Goal: Task Accomplishment & Management: Manage account settings

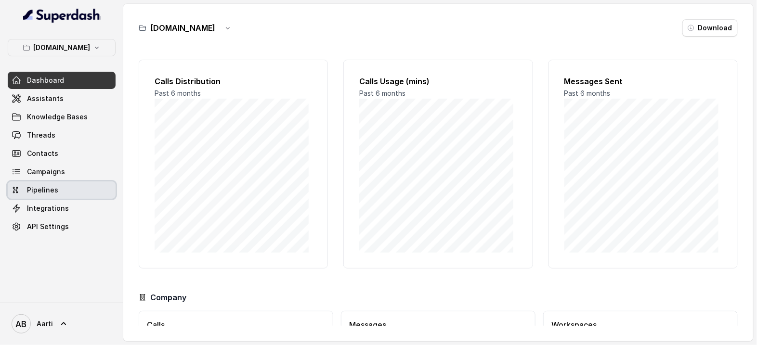
click at [49, 194] on span "Pipelines" at bounding box center [42, 190] width 31 height 10
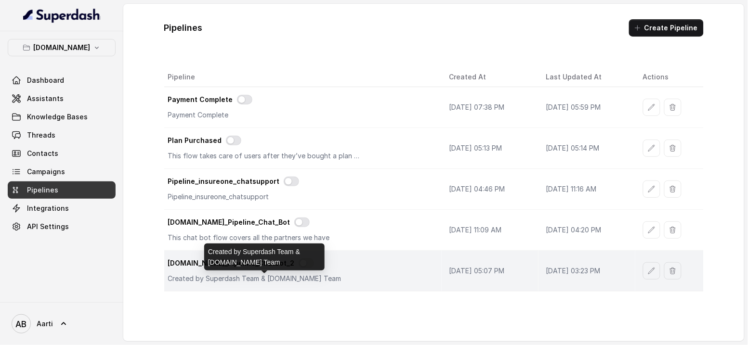
click at [318, 277] on p "Created by Superdash Team & [DOMAIN_NAME] Team" at bounding box center [264, 279] width 193 height 10
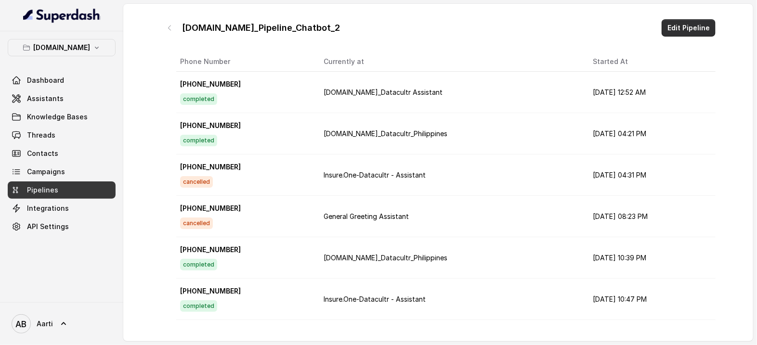
click at [673, 28] on button "Edit Pipeline" at bounding box center [688, 27] width 54 height 17
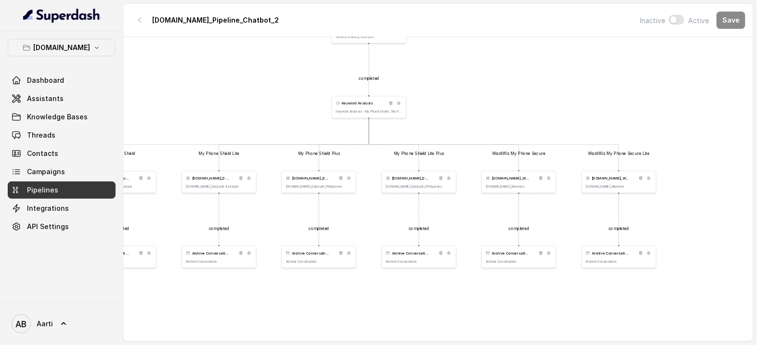
click at [363, 110] on p "Keyword Analysis - My Phone Shield , My Phone Shield Lite, My Phone Shield Lite…" at bounding box center [369, 112] width 66 height 4
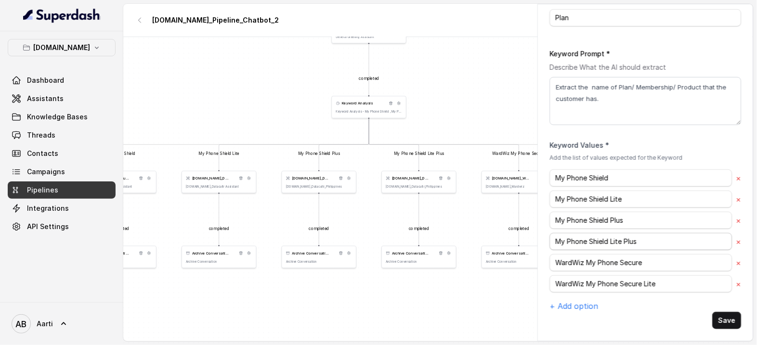
scroll to position [164, 0]
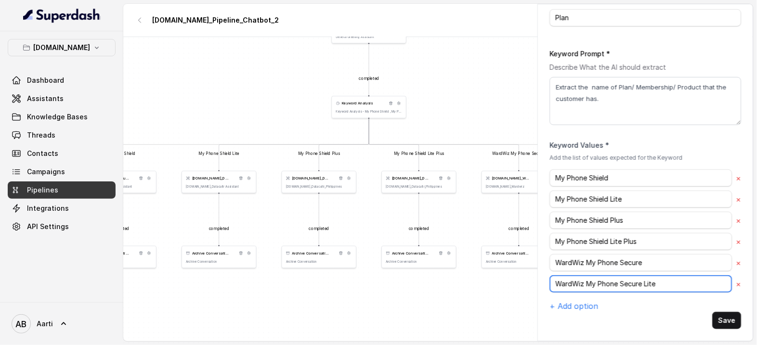
drag, startPoint x: 584, startPoint y: 285, endPoint x: 585, endPoint y: 275, distance: 10.2
click at [585, 187] on input "WardWiz My Phone Secure Lite" at bounding box center [640, 177] width 182 height 17
click at [592, 187] on input "WardWiz My Phone Secure Lite" at bounding box center [640, 177] width 182 height 17
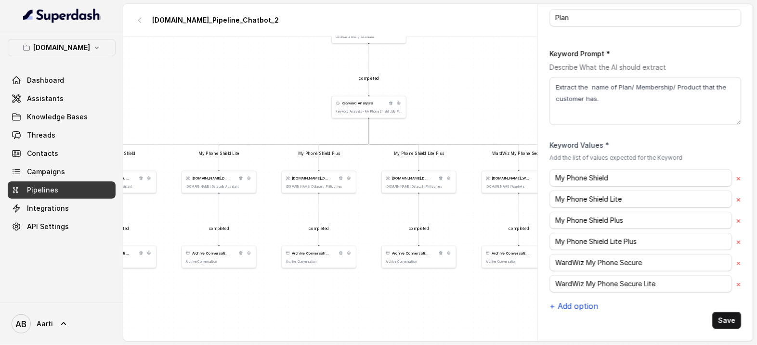
click at [574, 306] on button "+ Add option" at bounding box center [573, 306] width 49 height 12
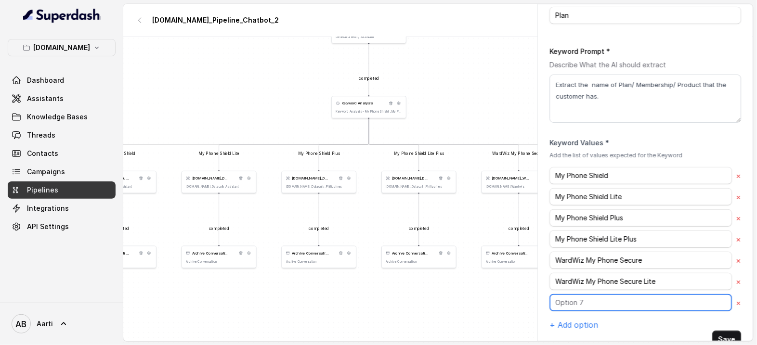
click at [567, 184] on input "text" at bounding box center [640, 175] width 182 height 17
paste input "My Cyber Shield"
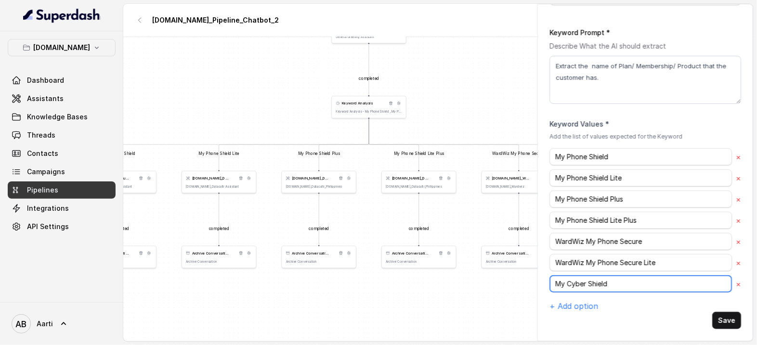
scroll to position [184, 0]
drag, startPoint x: 610, startPoint y: 286, endPoint x: 542, endPoint y: 285, distance: 68.4
click at [542, 285] on div "Name Keyword Analysis Description Keyword Analysis - My Phone Shield , My Phone…" at bounding box center [645, 93] width 215 height 471
type input "My Cyber Shield"
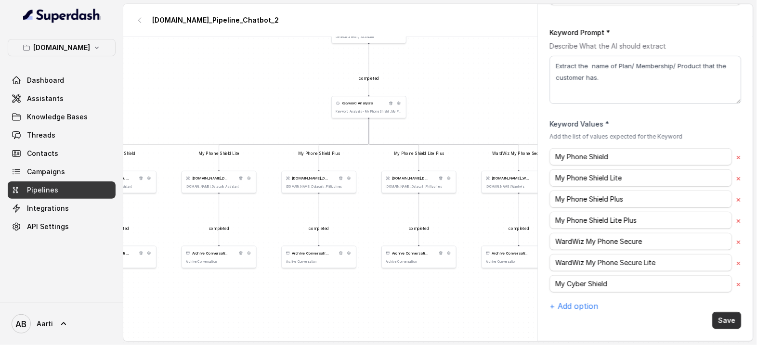
click at [712, 319] on button "Save" at bounding box center [726, 320] width 29 height 17
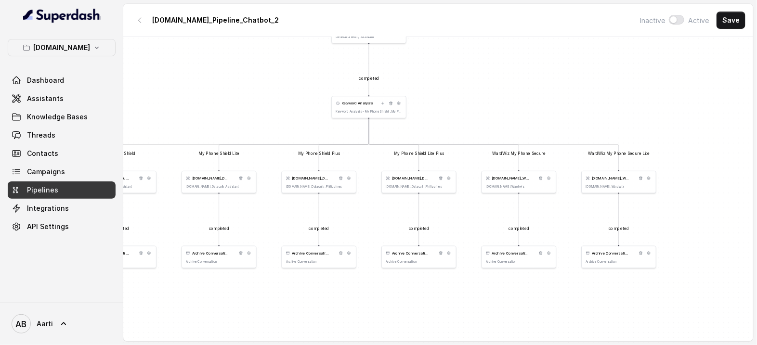
click at [353, 106] on div "Keyword Analysis" at bounding box center [369, 104] width 66 height 6
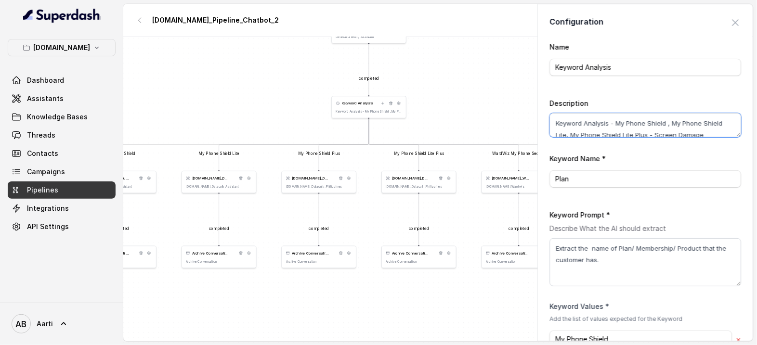
click at [618, 126] on textarea "Keyword Analysis - My Phone Shield , My Phone Shield Lite, My Phone Shield Lite…" at bounding box center [645, 125] width 192 height 24
click at [632, 132] on textarea "Keyword Analysis - My Phone Shield , My Phone Shield Lite, My Phone Shield Lite…" at bounding box center [645, 125] width 192 height 24
paste textarea "My Cyber Shield"
paste textarea "Personal Cyber Protection"
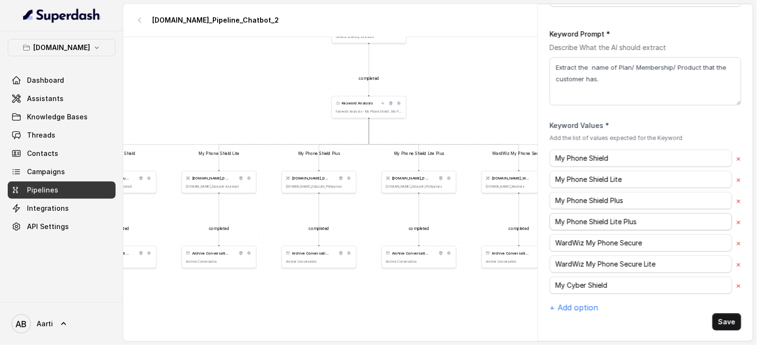
scroll to position [181, 0]
type textarea "Keyword Analysis - My Phone Shield , My Phone Shield Lite, My Phone Shield Lite…"
click at [614, 167] on input "My Cyber Shield" at bounding box center [640, 157] width 182 height 17
type input "My Cyber Shield"
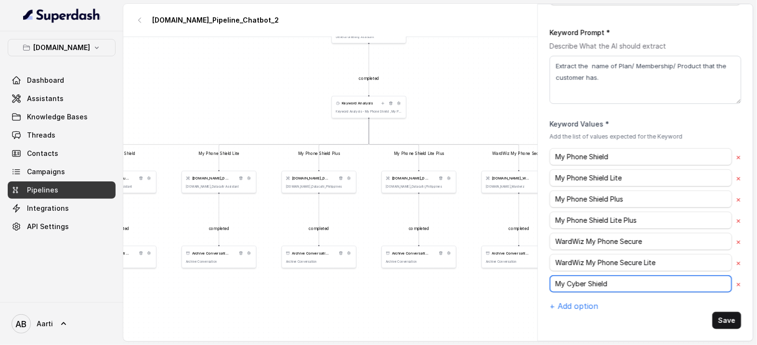
scroll to position [184, 0]
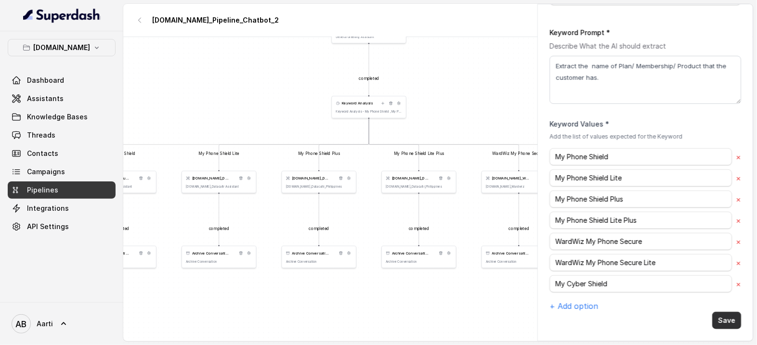
click at [715, 322] on button "Save" at bounding box center [726, 320] width 29 height 17
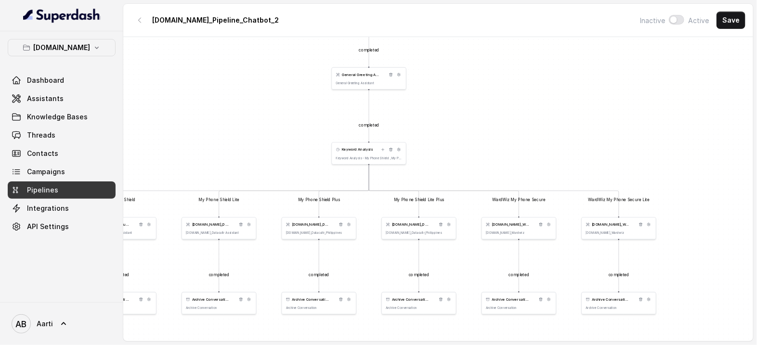
click at [357, 77] on div "General Greeting Assistant" at bounding box center [369, 75] width 66 height 6
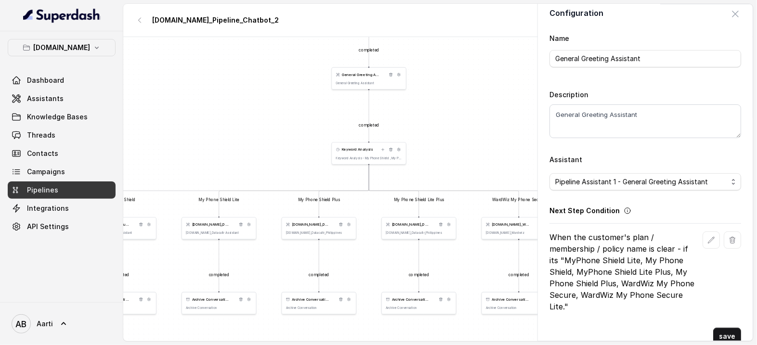
scroll to position [10, 0]
click at [679, 271] on p "When the customer's plan / membership / policy name is clear - if its "MyPhone …" at bounding box center [623, 271] width 149 height 81
click at [620, 283] on p "When the customer's plan / membership / policy name is clear - if its "MyPhone …" at bounding box center [623, 271] width 149 height 81
click at [618, 282] on p "When the customer's plan / membership / policy name is clear - if its "MyPhone …" at bounding box center [623, 271] width 149 height 81
click at [702, 242] on button "button" at bounding box center [710, 239] width 17 height 17
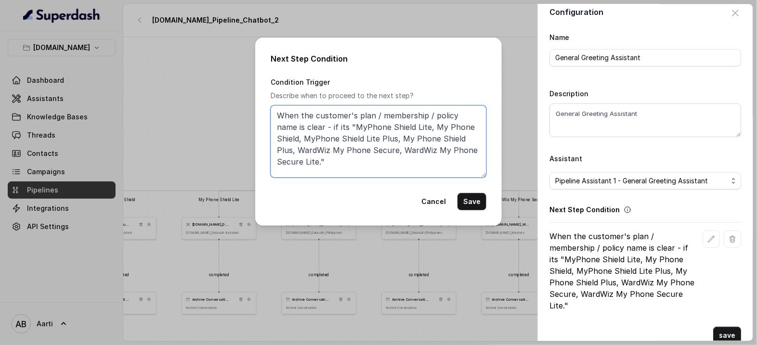
drag, startPoint x: 350, startPoint y: 138, endPoint x: 368, endPoint y: 139, distance: 18.3
click at [350, 138] on textarea "When the customer's plan / membership / policy name is clear - if its "MyPhone …" at bounding box center [379, 141] width 216 height 72
click at [384, 150] on textarea "When the customer's plan / membership / policy name is clear - if its "MyPhone …" at bounding box center [379, 141] width 216 height 72
click at [445, 139] on textarea "When the customer's plan / membership / policy name is clear - if its "MyPhone …" at bounding box center [379, 141] width 216 height 72
click at [454, 136] on textarea "When the customer's plan / membership / policy name is clear - if its "MyPhone …" at bounding box center [379, 141] width 216 height 72
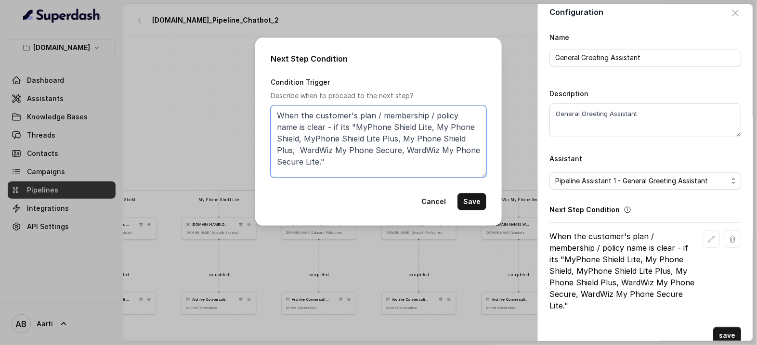
paste textarea "My Cyber Shield - Personal Cyber Protection"
type textarea "When the customer's plan / membership / policy name is clear - if its "MyPhone …"
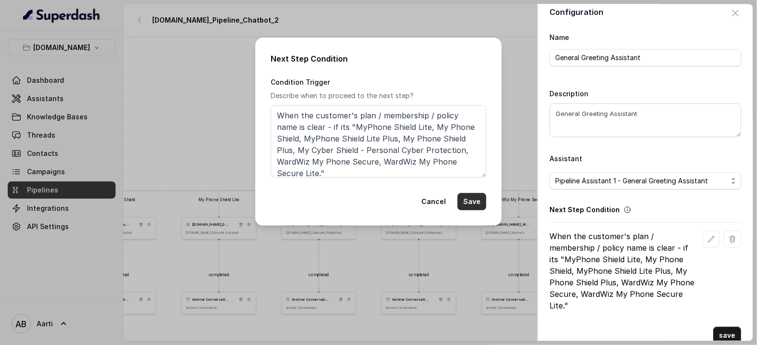
click at [478, 203] on button "Save" at bounding box center [471, 201] width 29 height 17
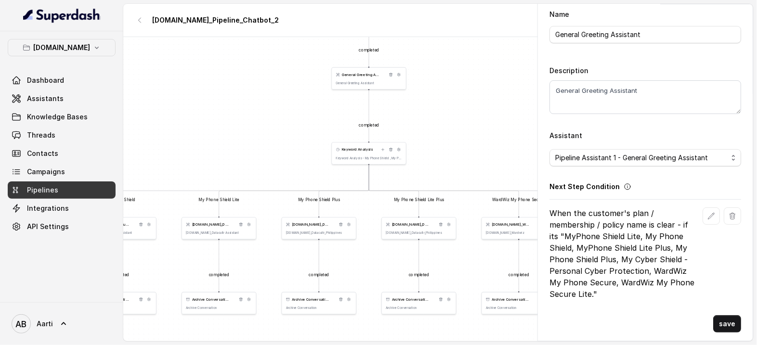
scroll to position [37, 0]
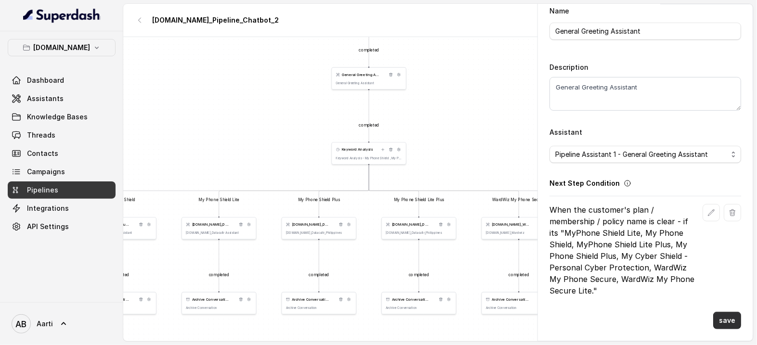
click at [719, 321] on button "save" at bounding box center [727, 320] width 28 height 17
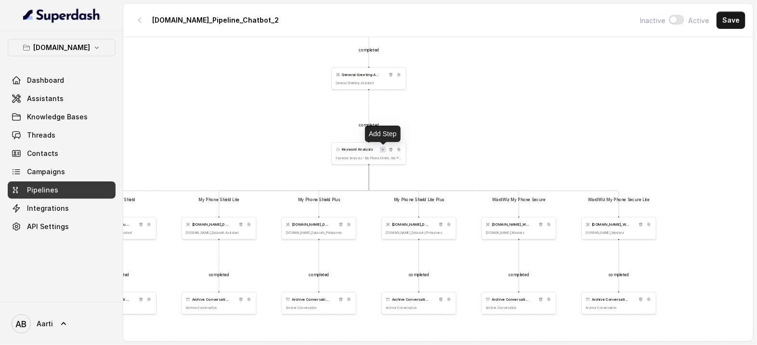
click at [382, 149] on icon at bounding box center [383, 150] width 4 height 4
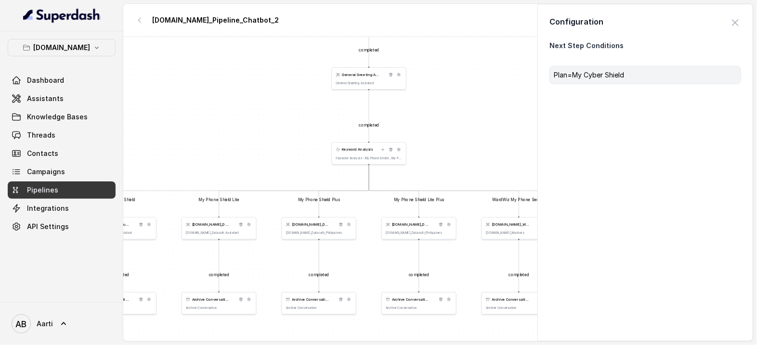
click at [592, 76] on p "Plan=My Cyber Shield" at bounding box center [645, 75] width 183 height 10
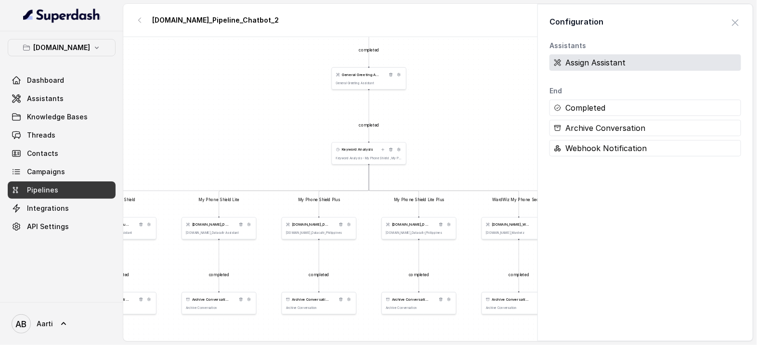
click at [576, 60] on div "Assign Assistant" at bounding box center [645, 62] width 192 height 16
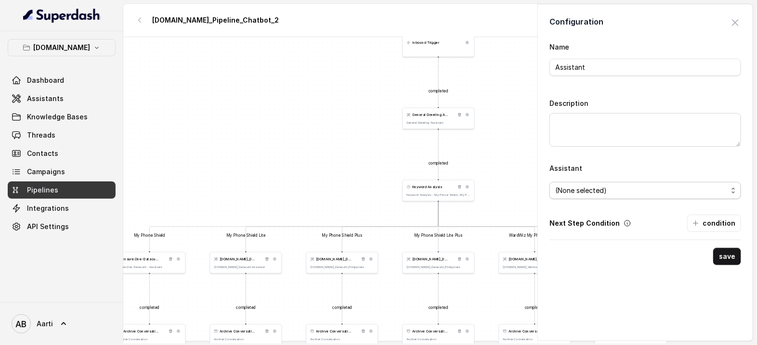
click at [583, 192] on span "(None selected)" at bounding box center [641, 191] width 172 height 12
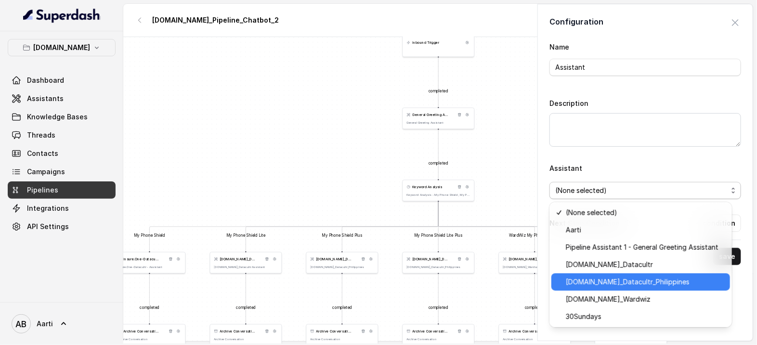
click at [580, 283] on span "[DOMAIN_NAME]_Datacultr_Philippines" at bounding box center [645, 282] width 158 height 12
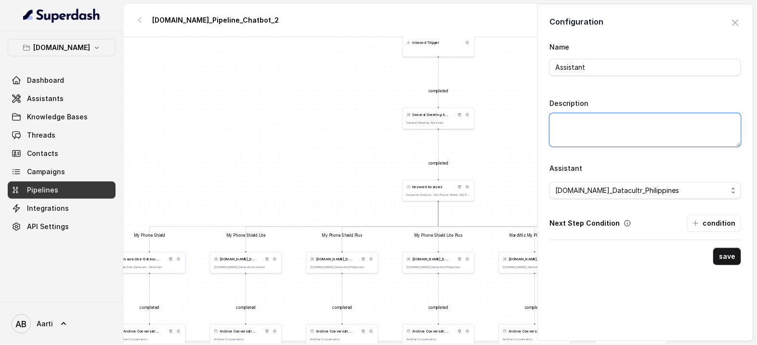
click at [569, 118] on textarea "Description" at bounding box center [645, 130] width 192 height 34
paste textarea "[DOMAIN_NAME]_Datacultr_Philippines"
type textarea "[DOMAIN_NAME]_Datacultr_Philippines"
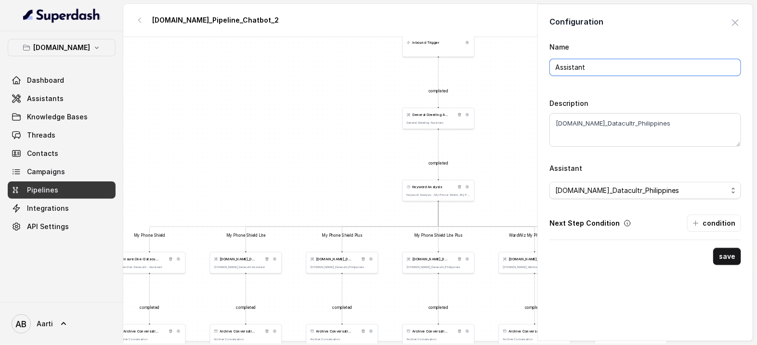
click at [579, 69] on input "Assistant" at bounding box center [645, 67] width 192 height 17
click at [607, 71] on input "Assistant" at bounding box center [645, 67] width 192 height 17
click at [584, 69] on input "Assistant" at bounding box center [645, 67] width 192 height 17
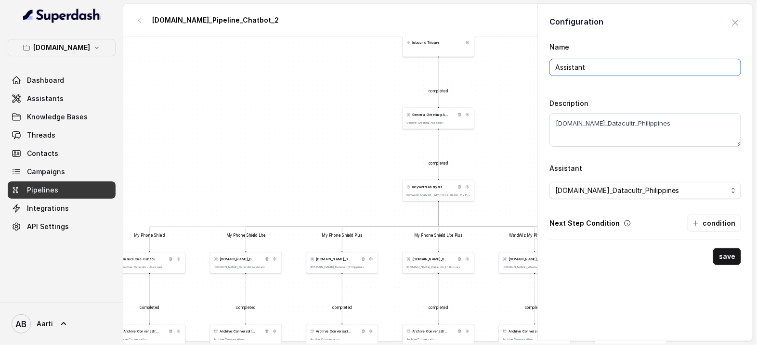
click at [584, 69] on input "Assistant" at bounding box center [645, 67] width 192 height 17
click at [693, 226] on button "condition" at bounding box center [714, 223] width 54 height 17
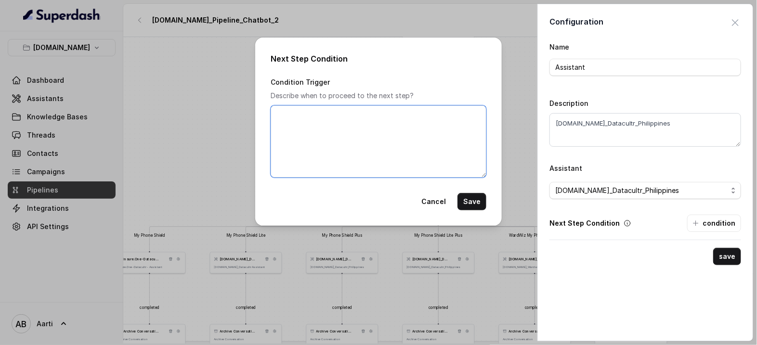
click at [351, 141] on textarea "Condition Trigger" at bounding box center [379, 141] width 216 height 72
paste textarea "When the customer has explicitly said "Thanks", "Thank you" or "Bye" or somethi…"
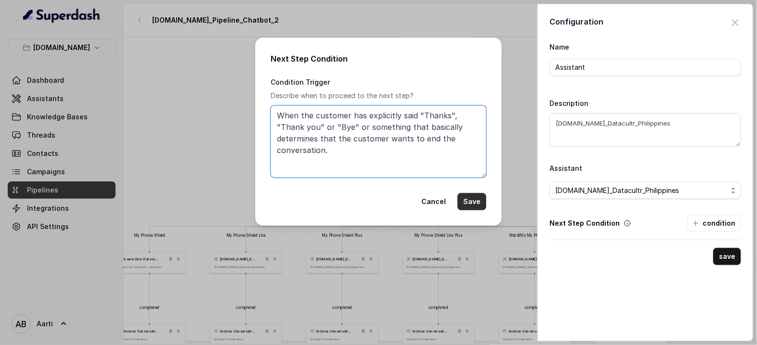
type textarea "When the customer has explicitly said "Thanks", "Thank you" or "Bye" or somethi…"
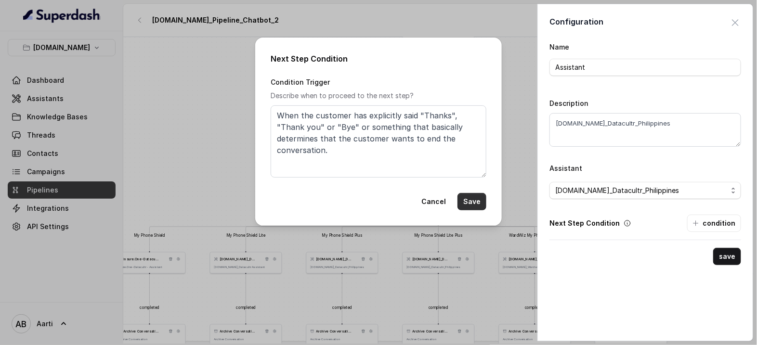
click at [480, 204] on button "Save" at bounding box center [471, 201] width 29 height 17
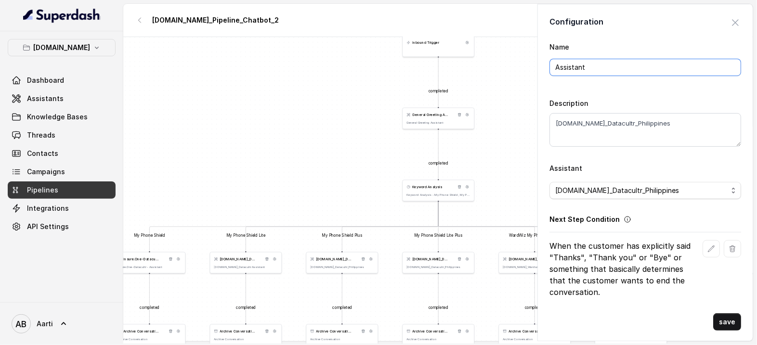
click at [587, 64] on input "Assistant" at bounding box center [645, 67] width 192 height 17
paste input "[DOMAIN_NAME]_Datacultr_Philippines"
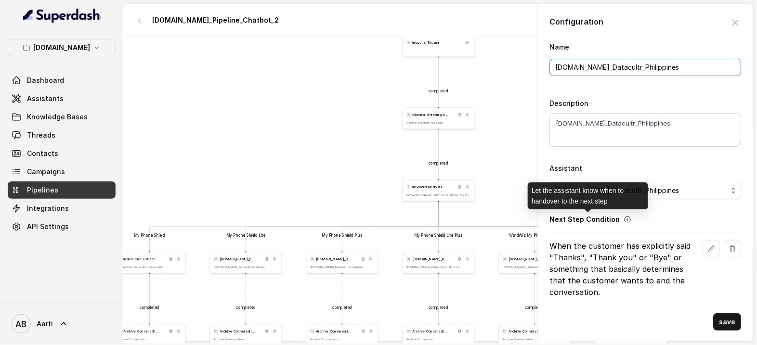
scroll to position [2, 0]
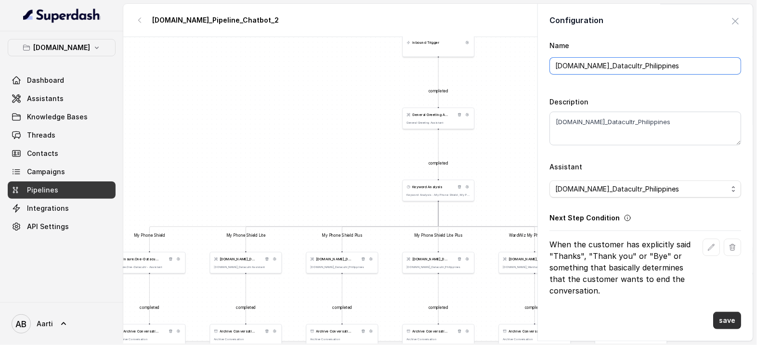
type input "[DOMAIN_NAME]_Datacultr_Philippines"
click at [718, 321] on button "save" at bounding box center [727, 320] width 28 height 17
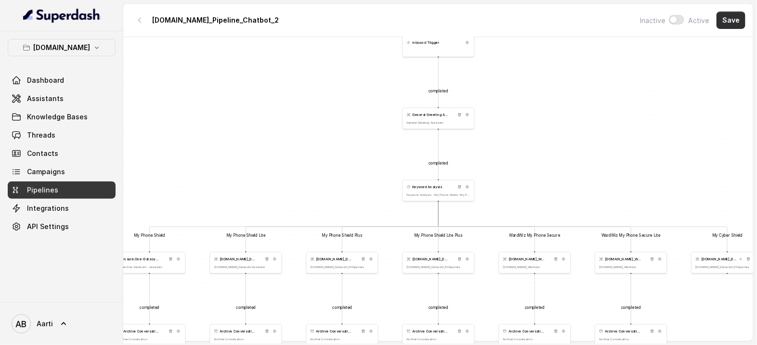
click at [735, 25] on button "Save" at bounding box center [730, 20] width 29 height 17
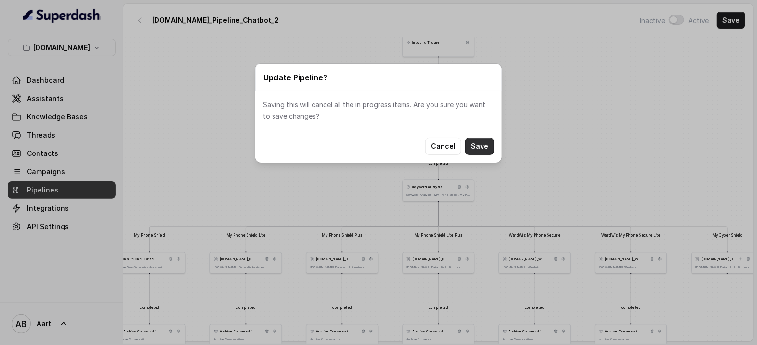
click at [484, 142] on button "Save" at bounding box center [479, 146] width 29 height 17
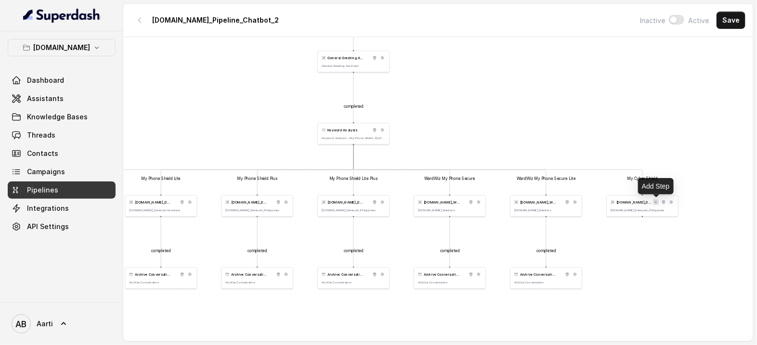
click at [655, 202] on icon at bounding box center [656, 202] width 2 height 2
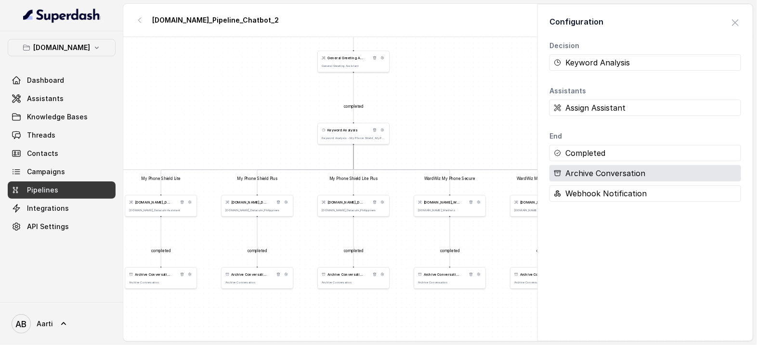
click at [580, 171] on div "Archive Conversation" at bounding box center [645, 173] width 192 height 16
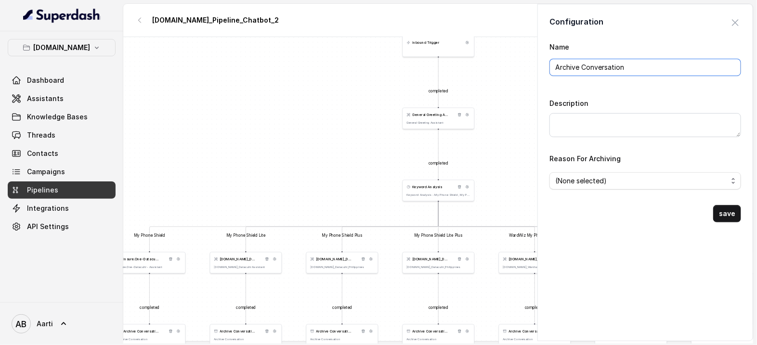
click at [592, 68] on input "Archive Conversation" at bounding box center [645, 67] width 192 height 17
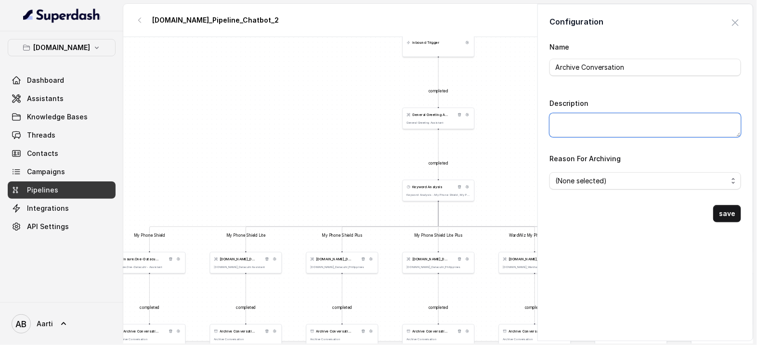
click at [580, 121] on textarea "Description" at bounding box center [645, 125] width 192 height 24
paste textarea "Archive Conversation"
type textarea "Archive Conversation"
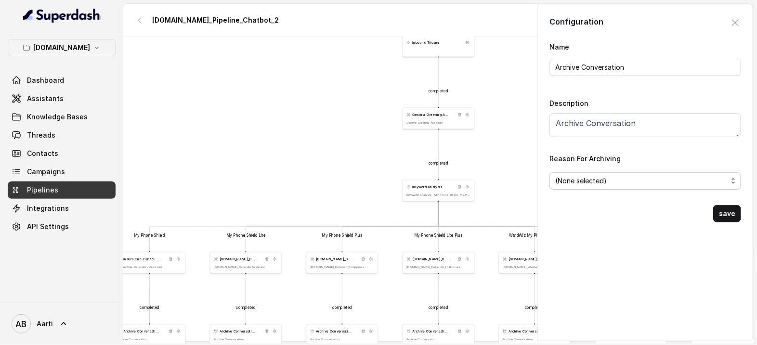
click at [588, 181] on span "(None selected)" at bounding box center [641, 181] width 172 height 12
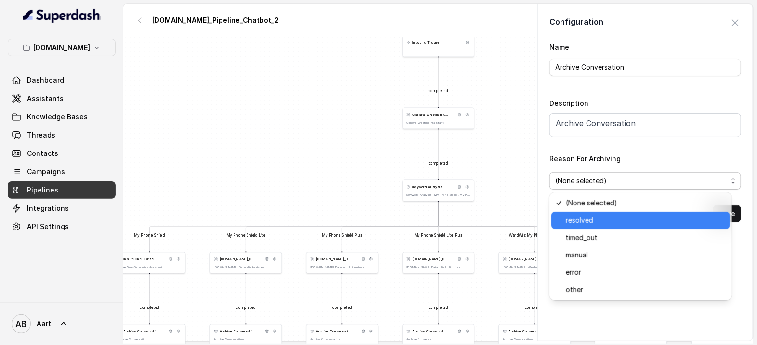
click at [581, 222] on span "resolved" at bounding box center [645, 221] width 158 height 12
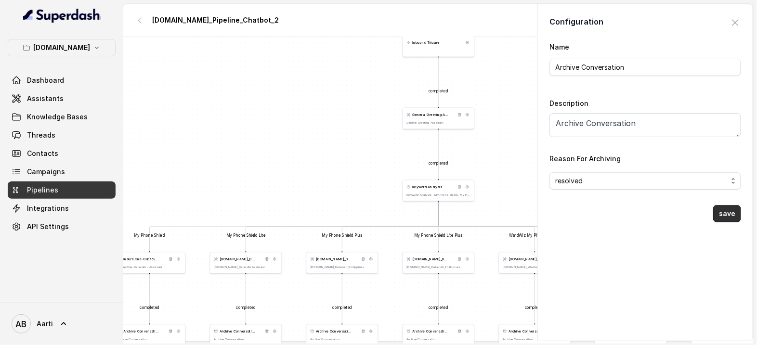
click at [713, 210] on button "save" at bounding box center [727, 213] width 28 height 17
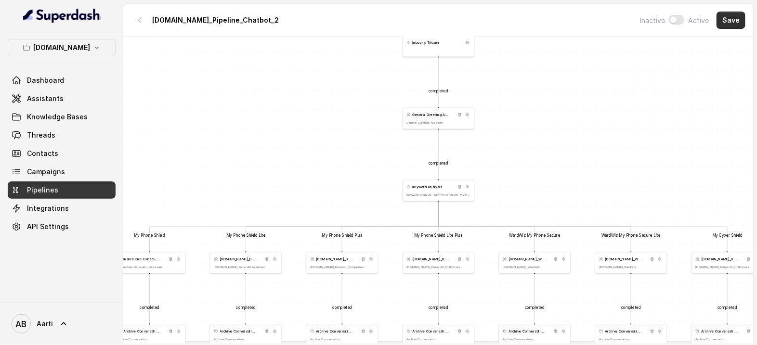
click at [730, 22] on button "Save" at bounding box center [730, 20] width 29 height 17
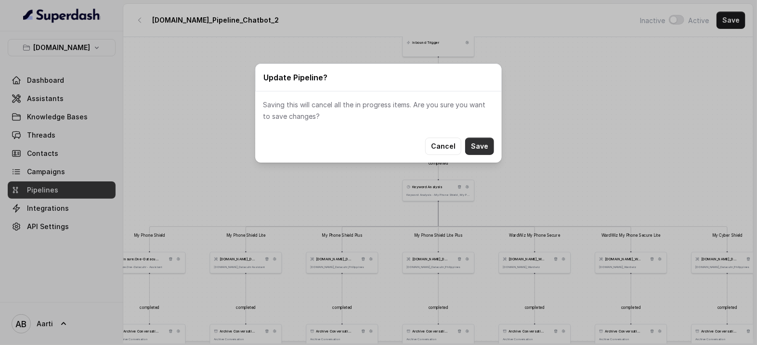
click at [489, 145] on button "Save" at bounding box center [479, 146] width 29 height 17
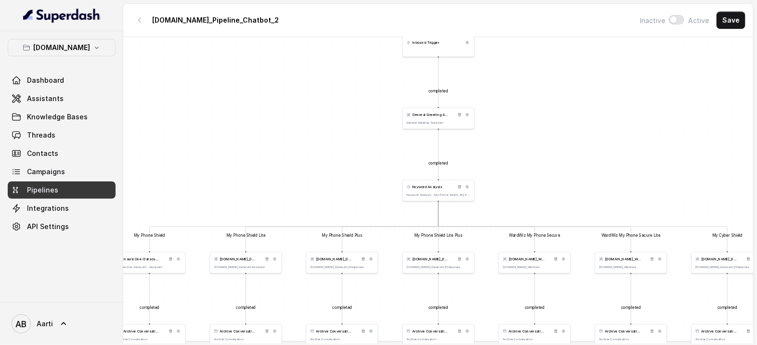
click at [566, 159] on div "completed completed My Phone Shield My Phone Shield Lite My Phone Shield Plus M…" at bounding box center [438, 190] width 630 height 307
click at [567, 159] on div "completed completed My Phone Shield My Phone Shield Lite My Phone Shield Plus M…" at bounding box center [438, 190] width 630 height 307
click at [575, 153] on div "completed completed My Phone Shield My Phone Shield Lite My Phone Shield Plus M…" at bounding box center [438, 190] width 630 height 307
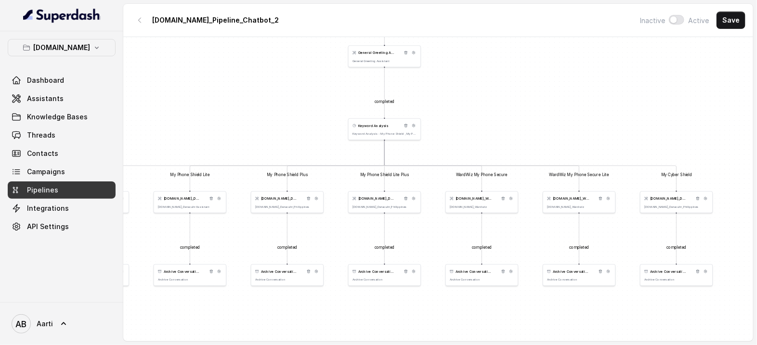
drag, startPoint x: 587, startPoint y: 151, endPoint x: 534, endPoint y: 128, distance: 57.8
click at [534, 128] on div "completed completed My Phone Shield My Phone Shield Lite My Phone Shield Plus M…" at bounding box center [438, 190] width 630 height 307
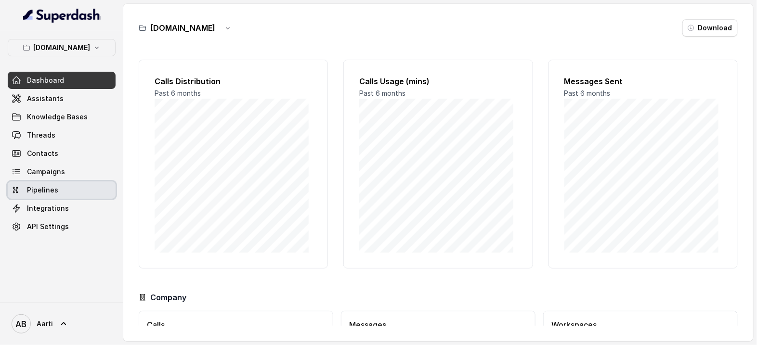
click at [44, 193] on span "Pipelines" at bounding box center [42, 190] width 31 height 10
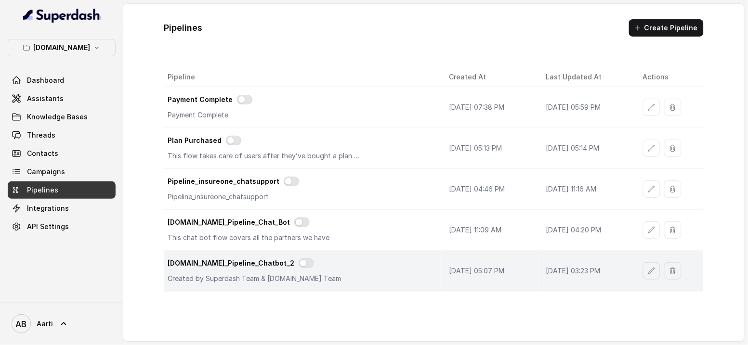
click at [237, 270] on div "[DOMAIN_NAME]_Pipeline_Chatbot_2" at bounding box center [301, 264] width 266 height 12
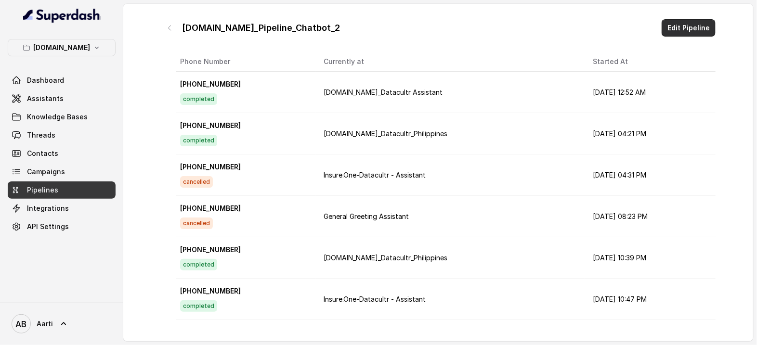
click at [690, 28] on button "Edit Pipeline" at bounding box center [688, 27] width 54 height 17
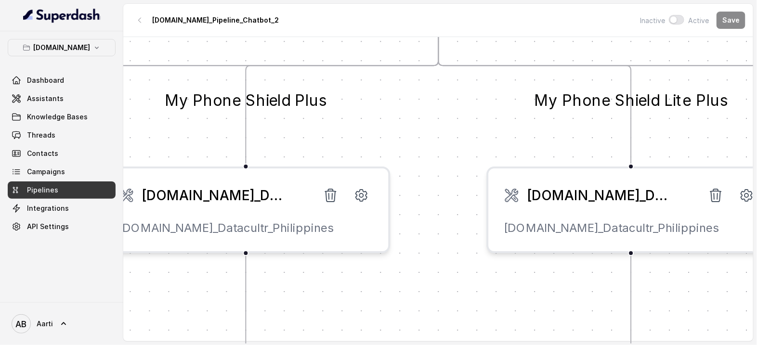
click at [220, 184] on div "[DOMAIN_NAME]_Datacultr_Philippines" at bounding box center [246, 195] width 254 height 23
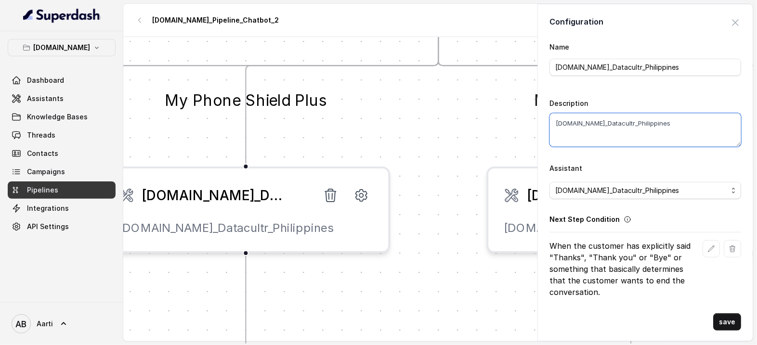
click at [593, 122] on textarea "[DOMAIN_NAME]_Datacultr_Philippines" at bounding box center [645, 130] width 192 height 34
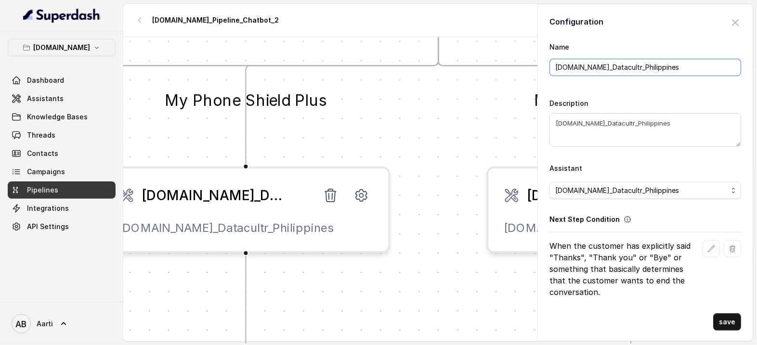
click at [605, 65] on input "[DOMAIN_NAME]_Datacultr_Philippines" at bounding box center [645, 67] width 192 height 17
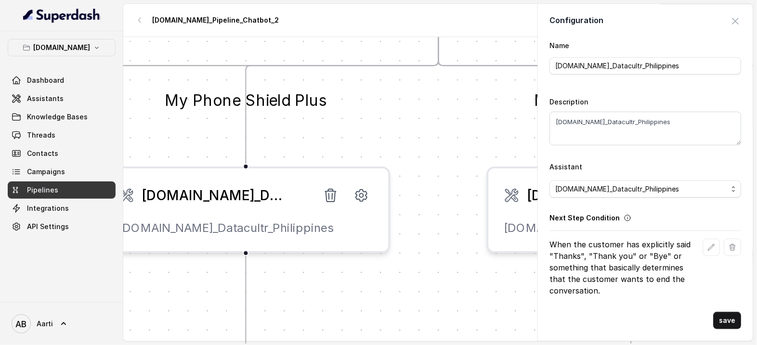
click at [557, 245] on p "When the customer has explicitly said "Thanks", "Thank you" or "Bye" or somethi…" at bounding box center [623, 268] width 149 height 58
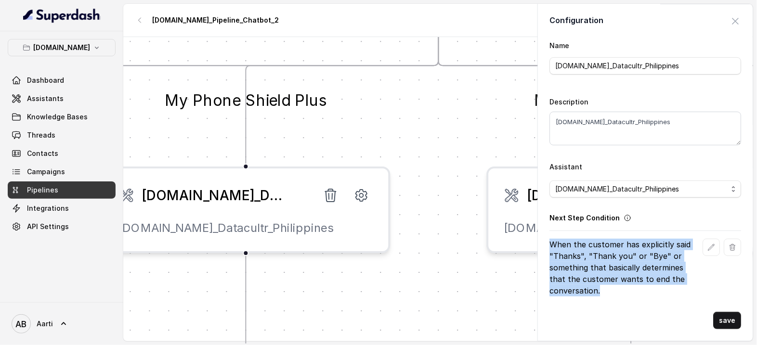
drag, startPoint x: 549, startPoint y: 244, endPoint x: 604, endPoint y: 287, distance: 70.2
click at [605, 290] on p "When the customer has explicitly said "Thanks", "Thank you" or "Bye" or somethi…" at bounding box center [623, 268] width 149 height 58
copy p "When the customer has explicitly said "Thanks", "Thank you" or "Bye" or somethi…"
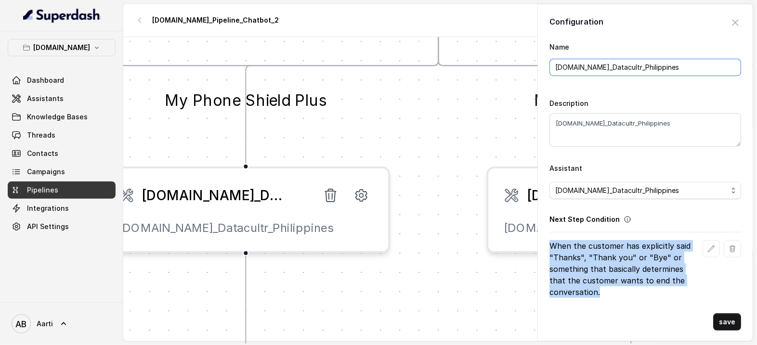
click at [605, 66] on input "[DOMAIN_NAME]_Datacultr_Philippines" at bounding box center [645, 67] width 192 height 17
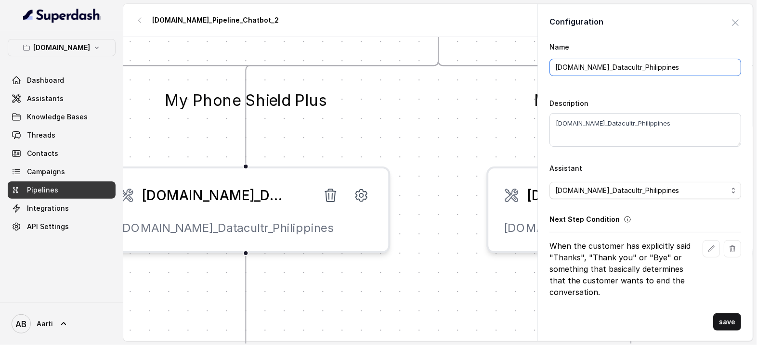
click at [605, 66] on input "[DOMAIN_NAME]_Datacultr_Philippines" at bounding box center [645, 67] width 192 height 17
click at [726, 23] on span "button" at bounding box center [734, 22] width 21 height 21
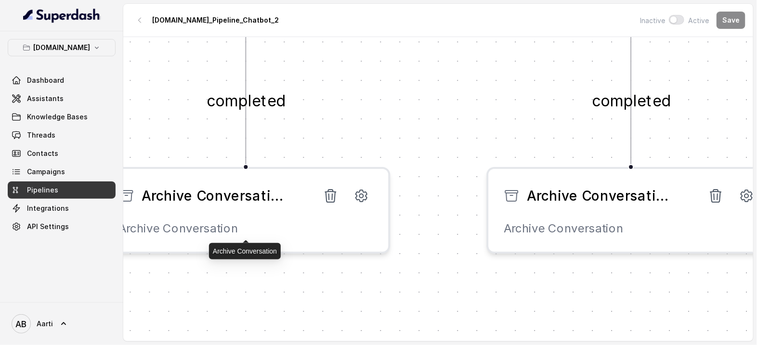
click at [254, 216] on div "Archive Conversation Archive Conversation" at bounding box center [246, 210] width 289 height 87
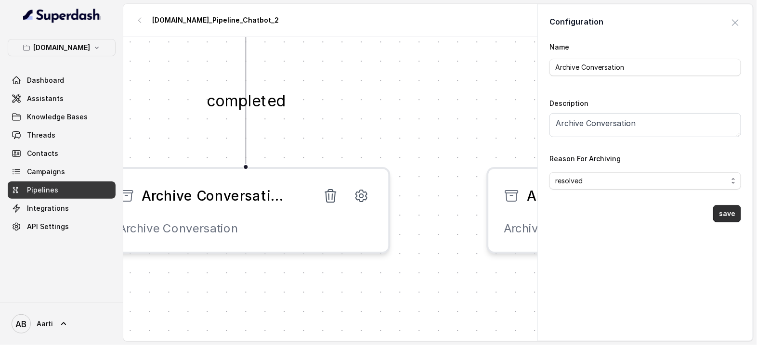
click at [720, 215] on button "save" at bounding box center [727, 213] width 28 height 17
